Goal: Task Accomplishment & Management: Use online tool/utility

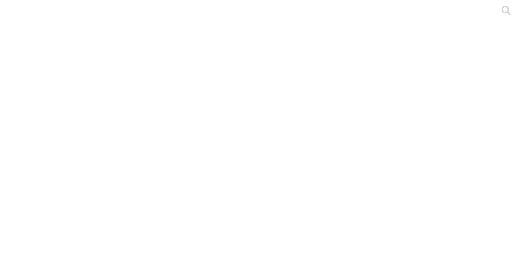
scroll to position [167, 0]
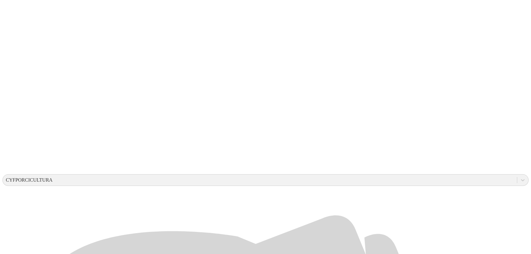
scroll to position [117, 0]
